Goal: Check status: Check status

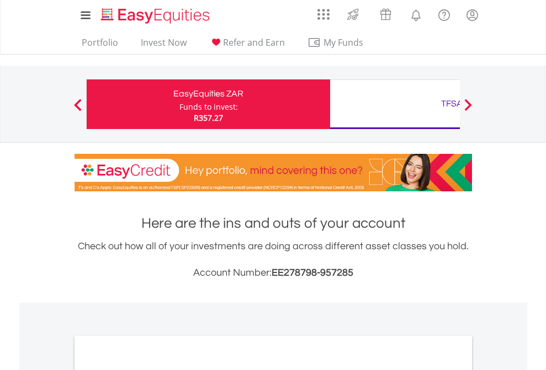
click at [179, 104] on div "Funds to invest:" at bounding box center [208, 107] width 58 height 11
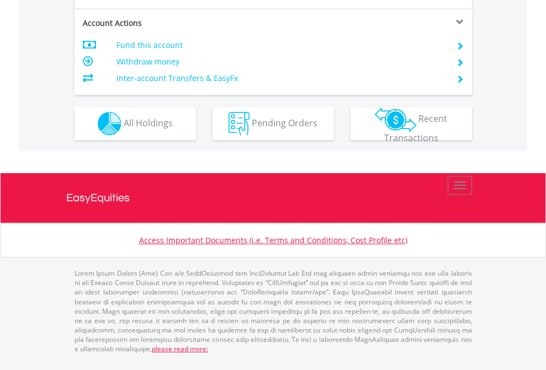
scroll to position [963, 0]
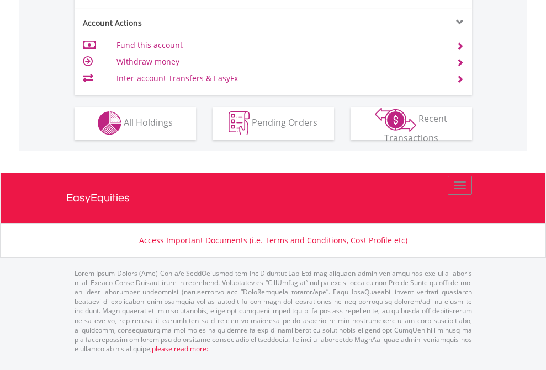
scroll to position [1032, 0]
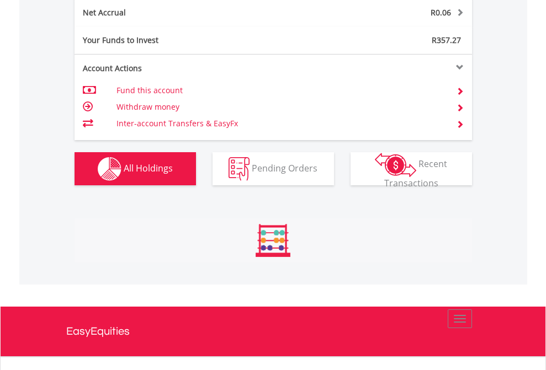
scroll to position [1118, 0]
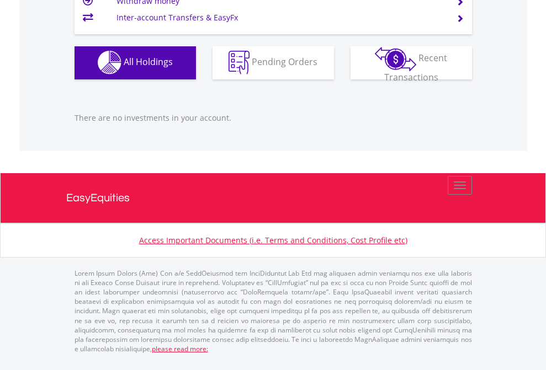
scroll to position [106, 173]
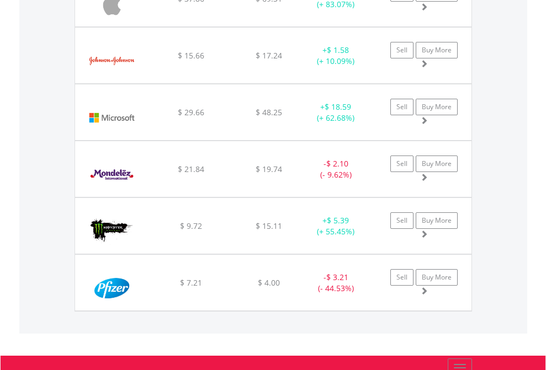
scroll to position [106, 173]
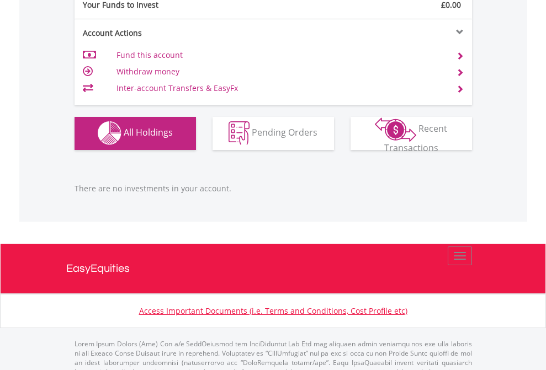
scroll to position [1092, 0]
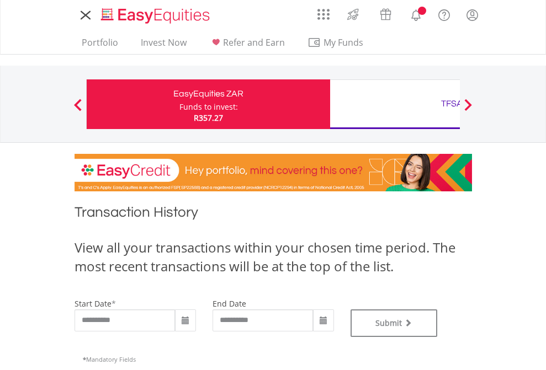
type input "**********"
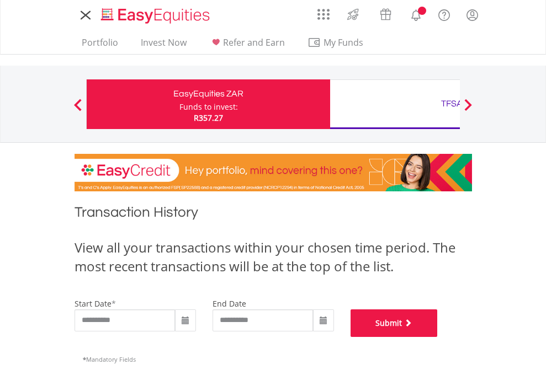
click at [437, 337] on button "Submit" at bounding box center [393, 323] width 87 height 28
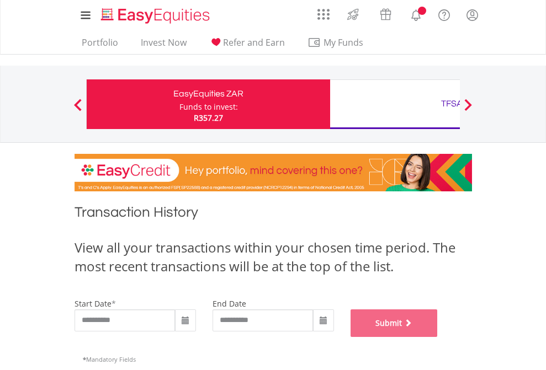
scroll to position [447, 0]
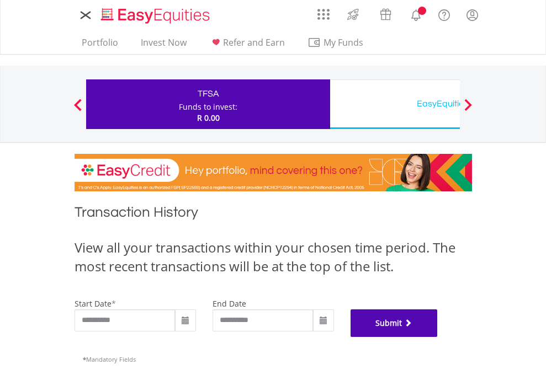
click at [437, 337] on button "Submit" at bounding box center [393, 323] width 87 height 28
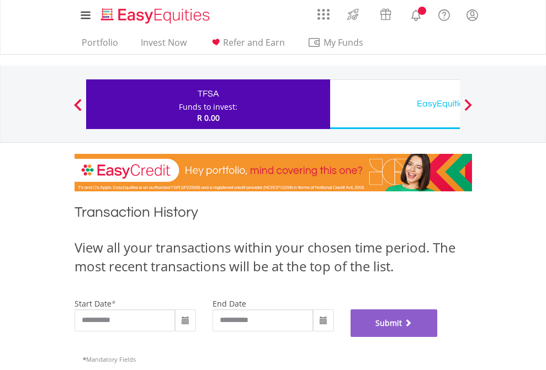
scroll to position [447, 0]
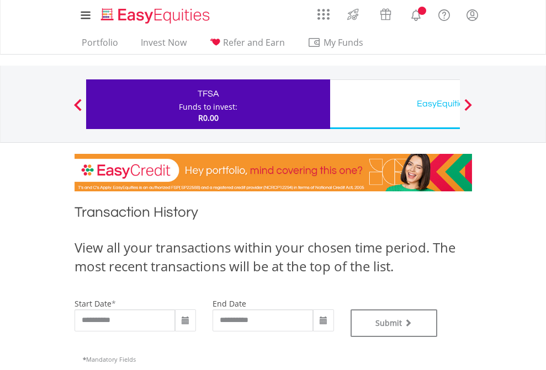
click at [394, 104] on div "EasyEquities USD" at bounding box center [451, 103] width 230 height 15
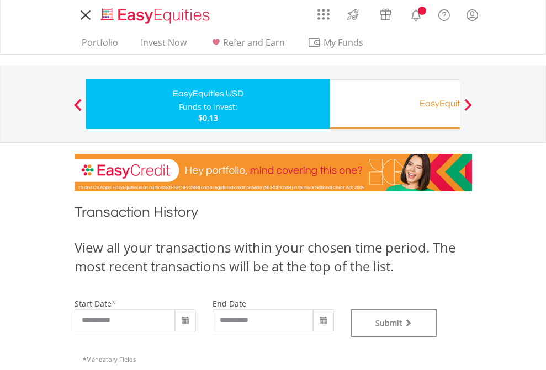
type input "**********"
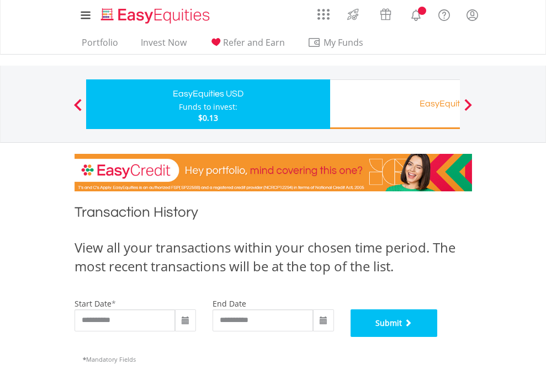
click at [437, 337] on button "Submit" at bounding box center [393, 323] width 87 height 28
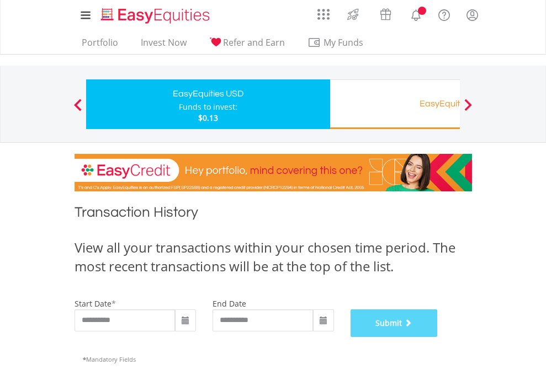
scroll to position [447, 0]
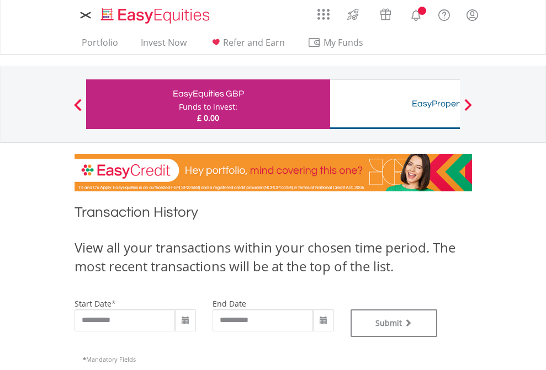
type input "**********"
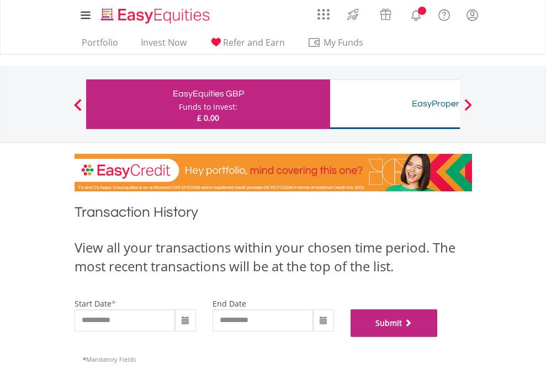
click at [437, 337] on button "Submit" at bounding box center [393, 323] width 87 height 28
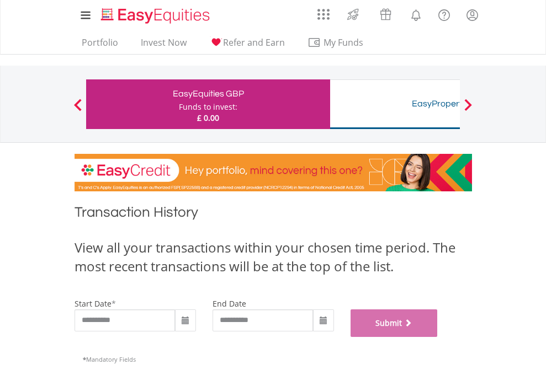
scroll to position [447, 0]
